Goal: Navigation & Orientation: Find specific page/section

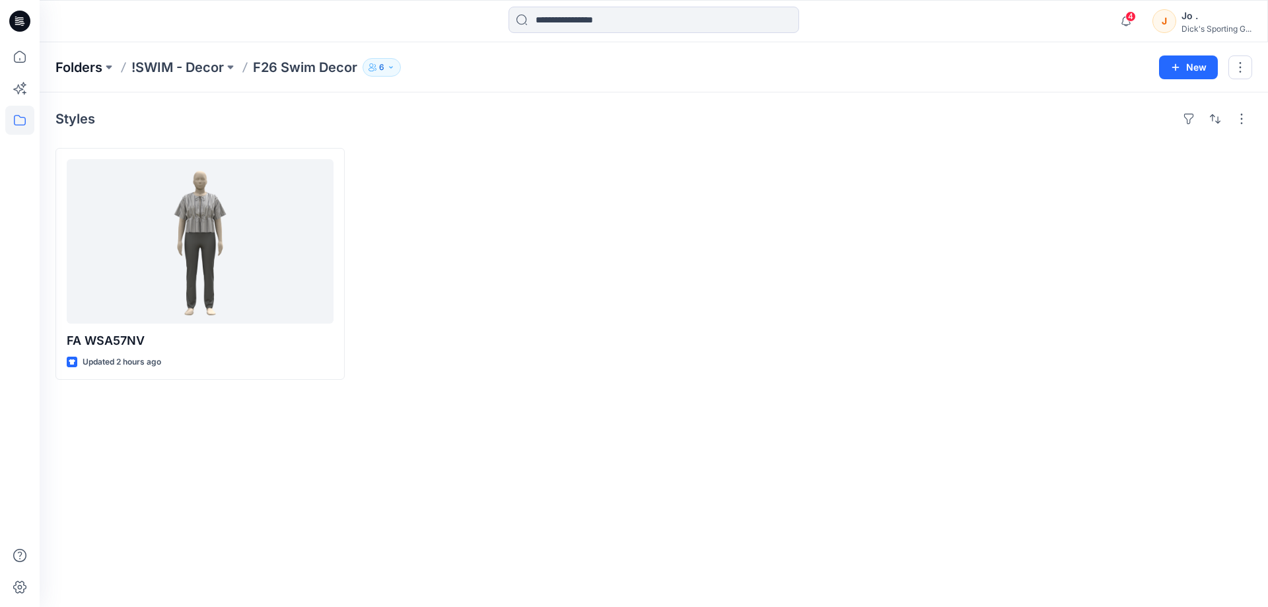
click at [102, 73] on p "Folders" at bounding box center [78, 67] width 47 height 18
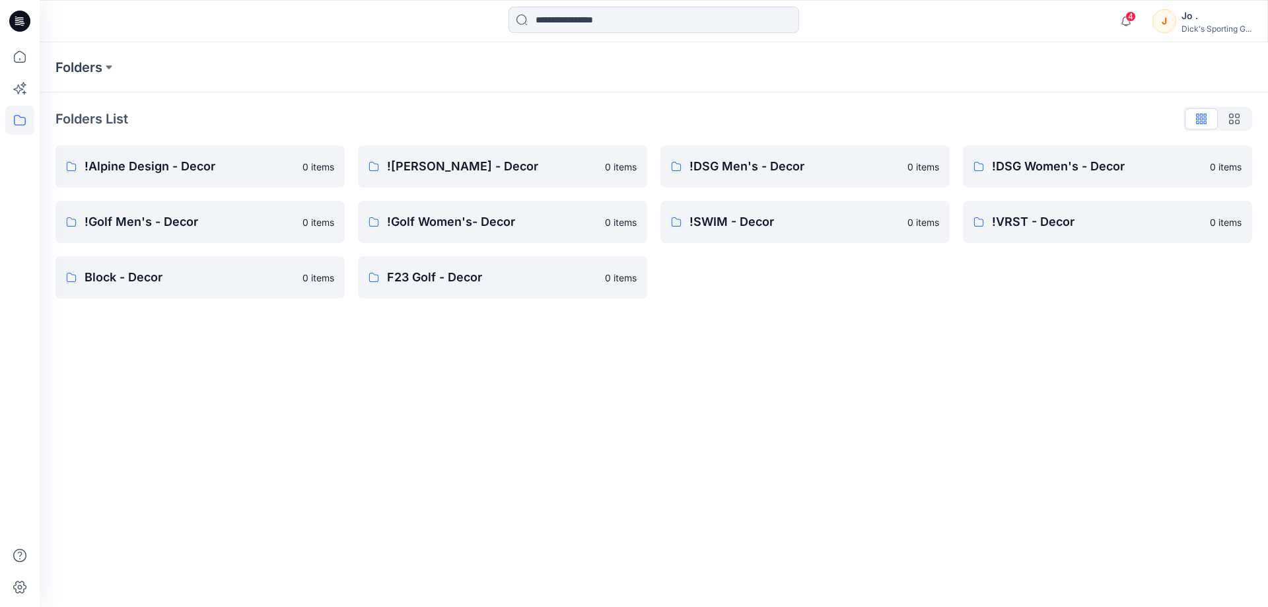
click at [475, 358] on div "Folders Folders List !Alpine Design - Decor 0 items !Golf Men's - Decor 0 items…" at bounding box center [654, 324] width 1228 height 564
click at [775, 236] on link "!SWIM - Decor 0 items" at bounding box center [804, 222] width 289 height 42
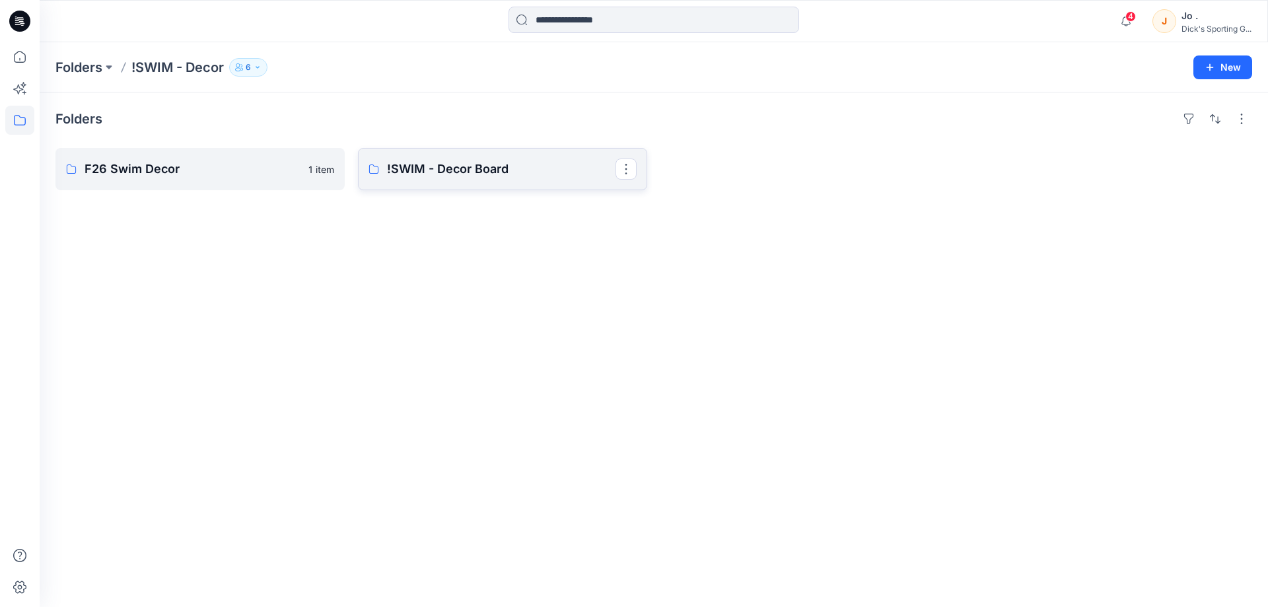
click at [495, 177] on p "!SWIM - Decor Board" at bounding box center [501, 169] width 228 height 18
click at [195, 163] on p "F26 Swim Decor" at bounding box center [199, 169] width 228 height 18
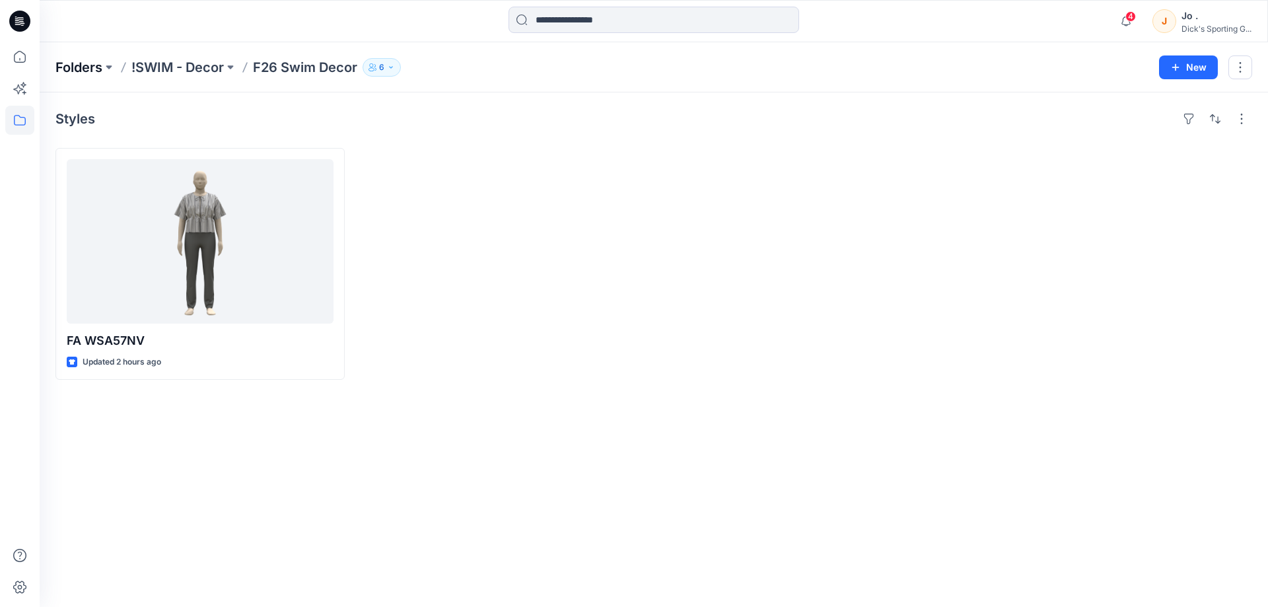
click at [71, 59] on p "Folders" at bounding box center [78, 67] width 47 height 18
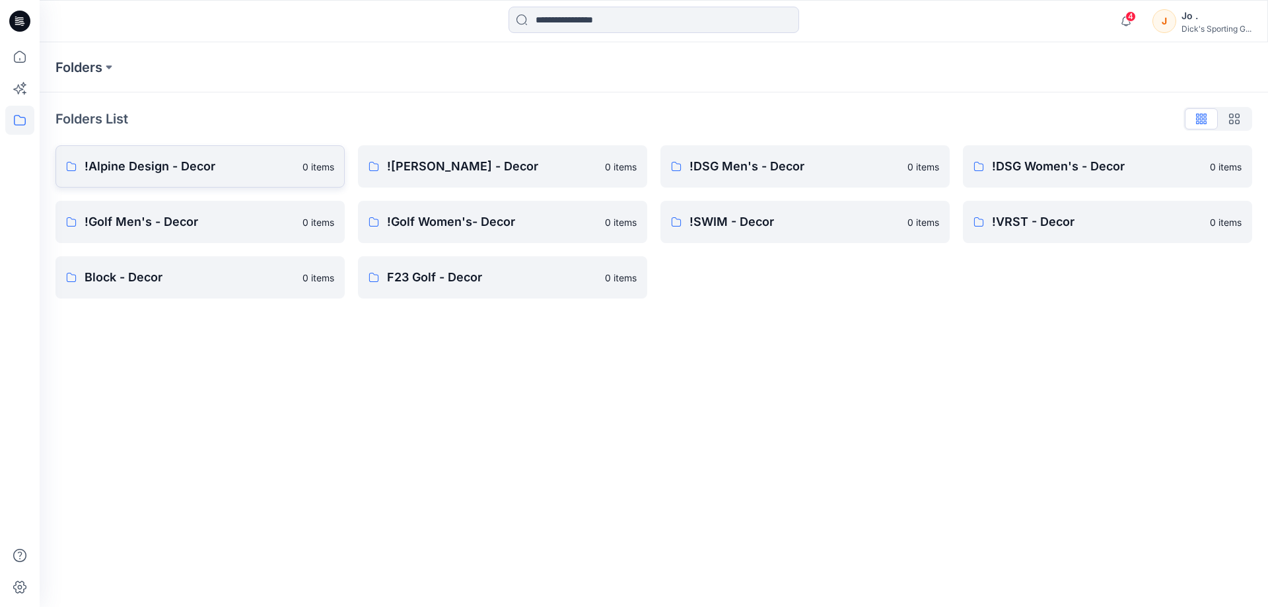
click at [257, 164] on p "!Alpine Design - Decor" at bounding box center [190, 166] width 210 height 18
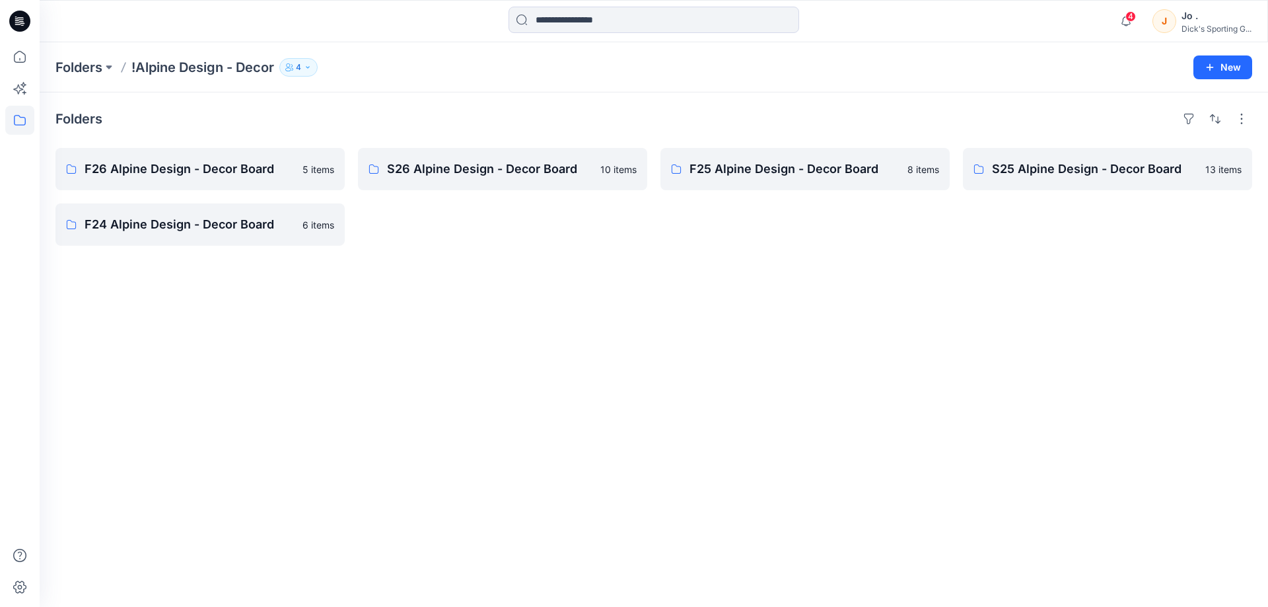
click at [413, 286] on div "Folders F26 Alpine Design - Decor Board 5 items F24 Alpine Design - Decor Board…" at bounding box center [654, 349] width 1228 height 514
click at [243, 184] on link "F26 Alpine Design - Decor Board" at bounding box center [199, 169] width 289 height 42
click at [451, 176] on p "S26 Alpine Design - Decor Board" at bounding box center [501, 169] width 228 height 18
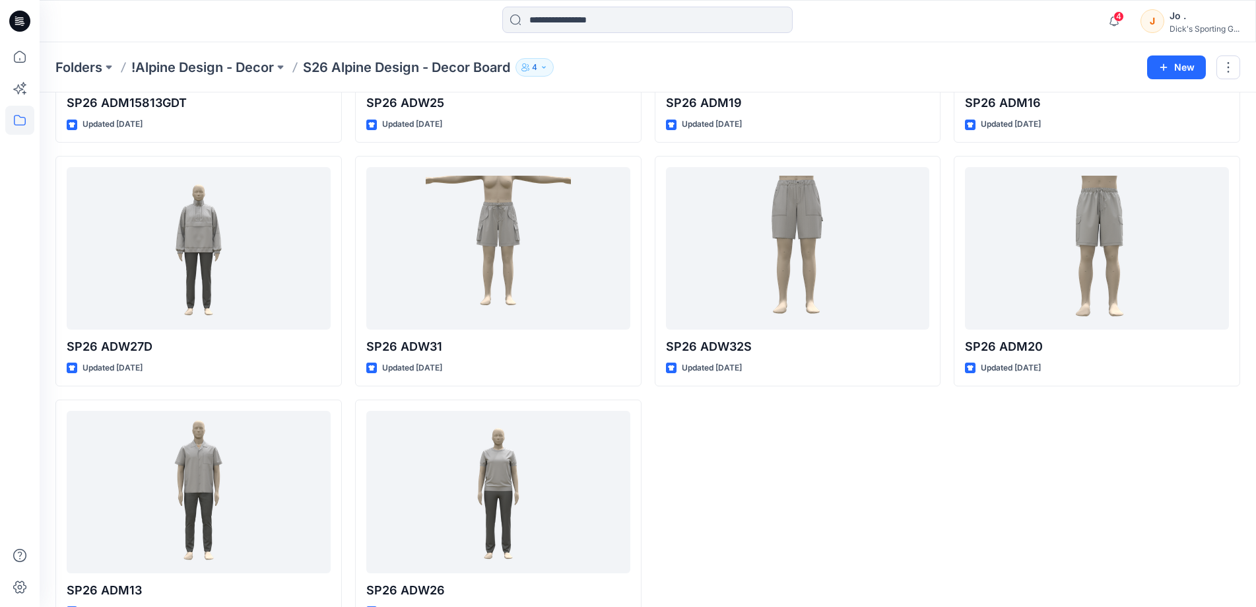
scroll to position [275, 0]
